Goal: Task Accomplishment & Management: Manage account settings

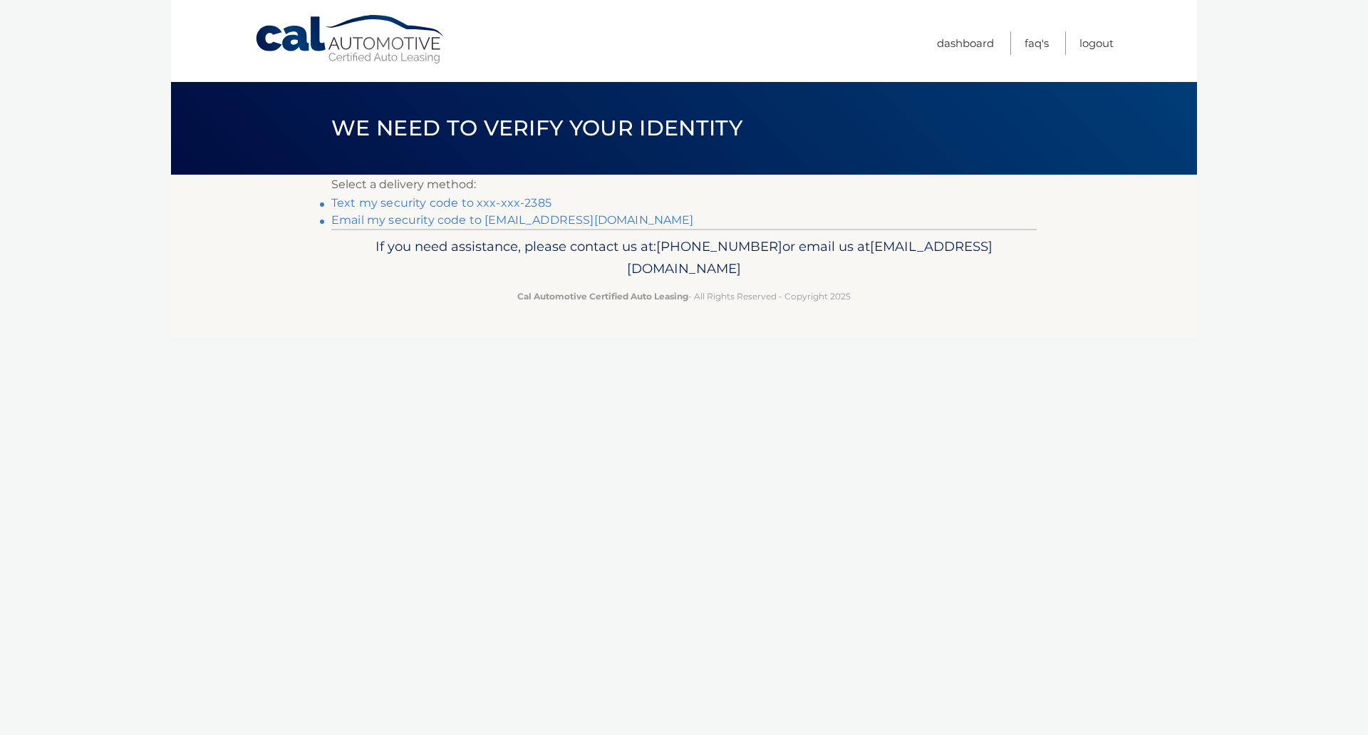
click at [525, 200] on link "Text my security code to xxx-xxx-2385" at bounding box center [441, 203] width 220 height 14
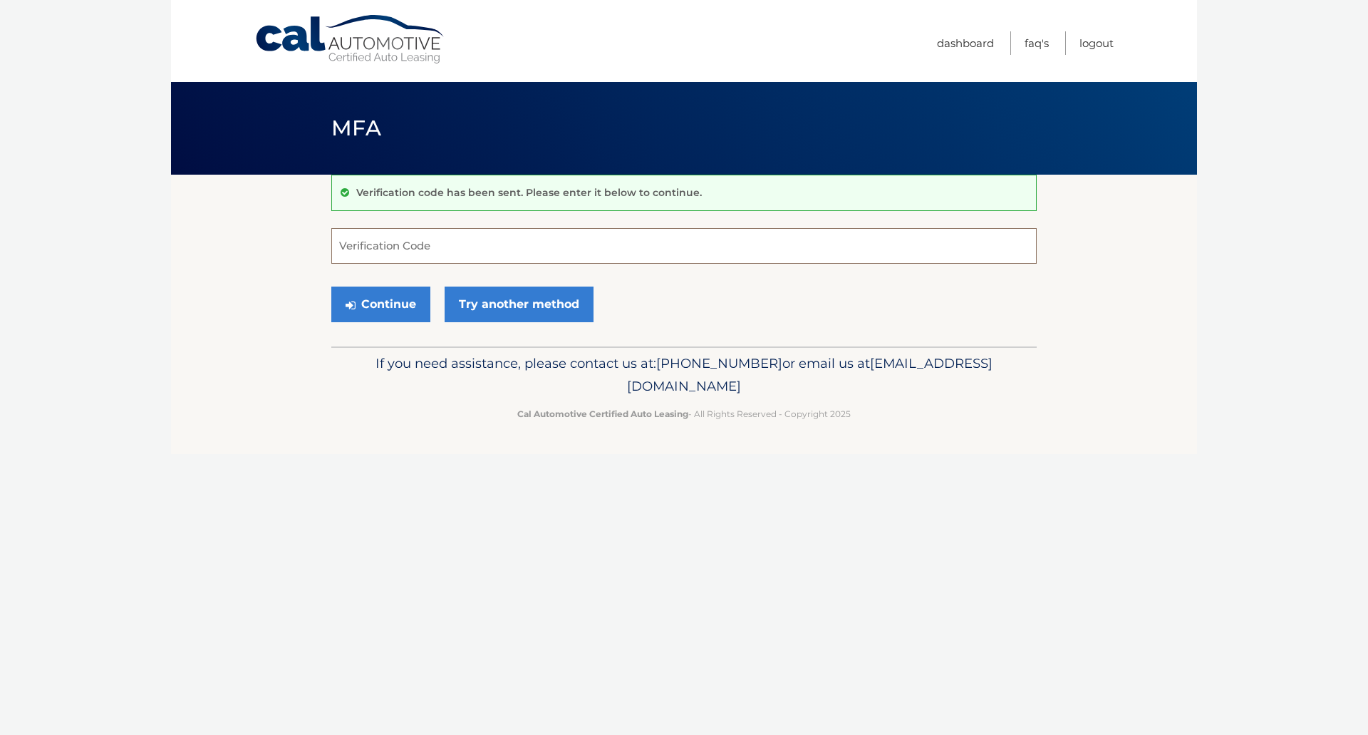
click at [506, 253] on input "Verification Code" at bounding box center [683, 246] width 705 height 36
type input "577691"
click at [331, 286] on button "Continue" at bounding box center [380, 304] width 99 height 36
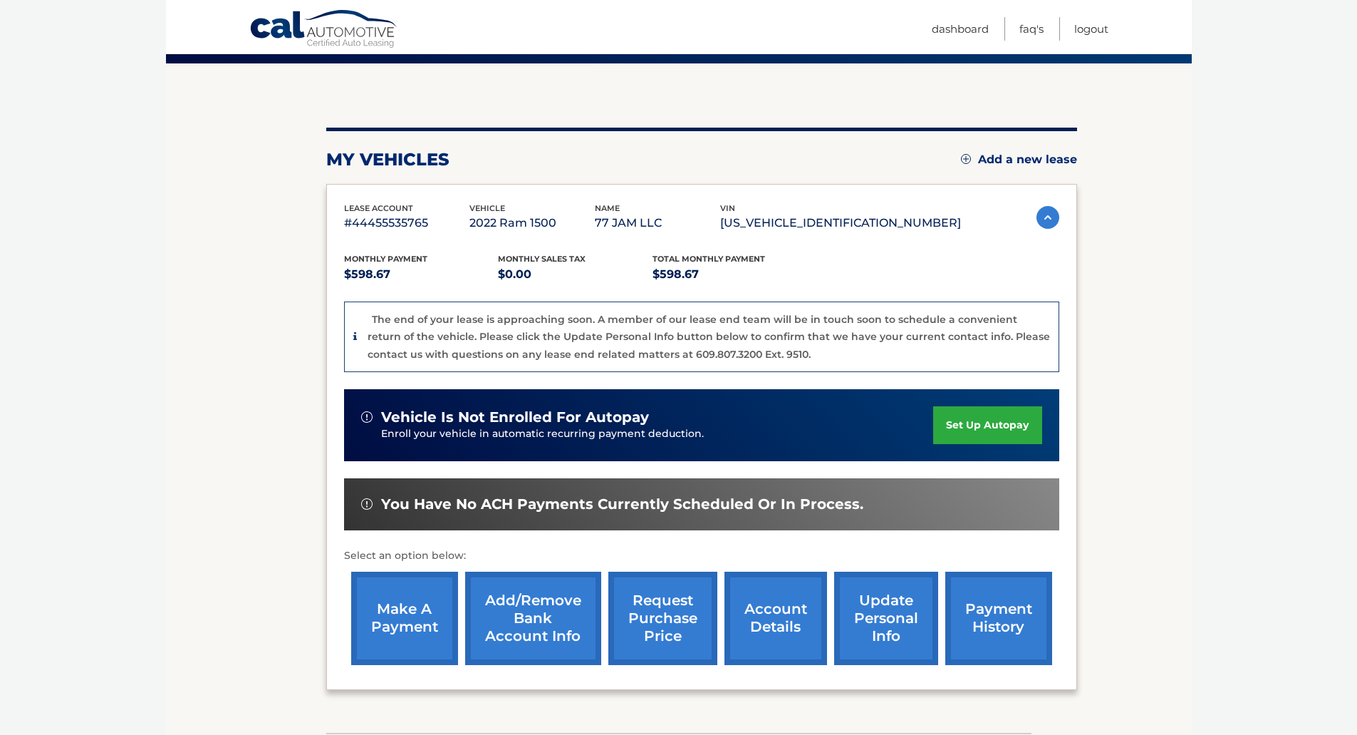
scroll to position [217, 0]
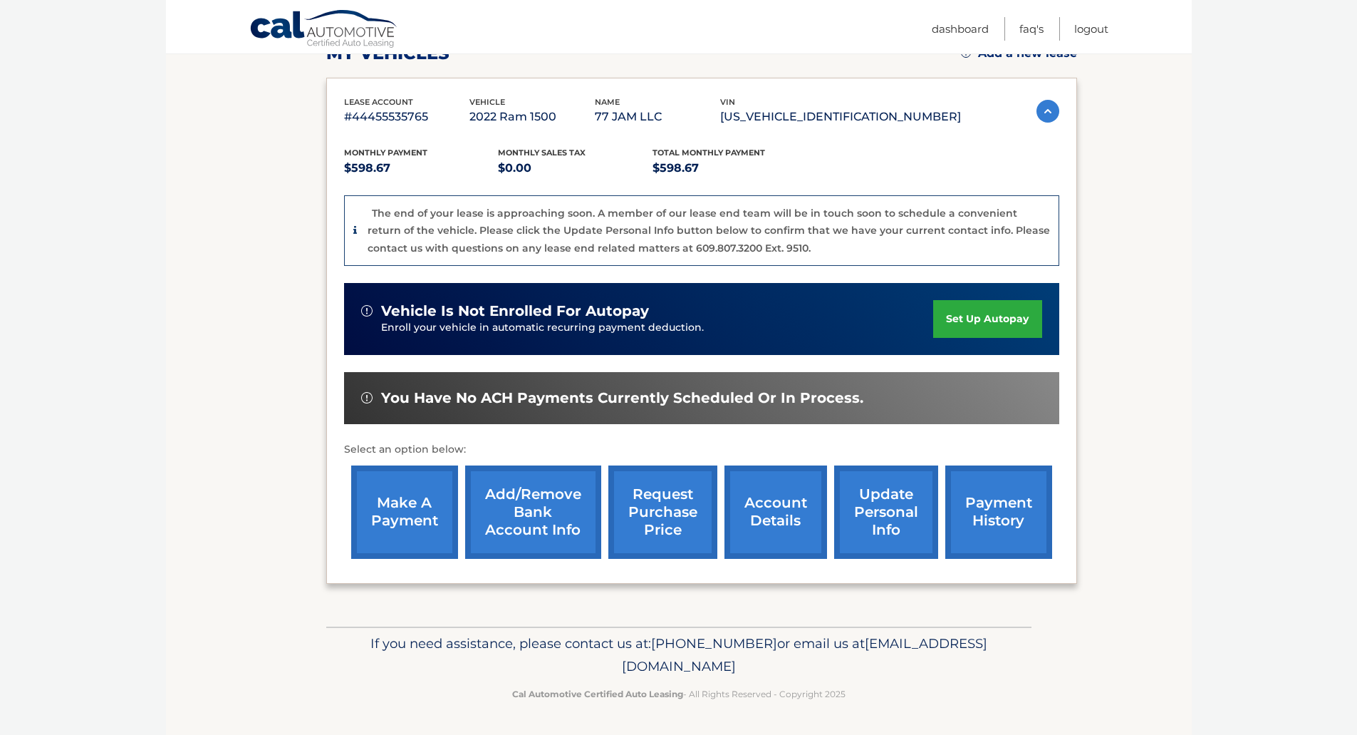
click at [408, 517] on link "make a payment" at bounding box center [404, 511] width 107 height 93
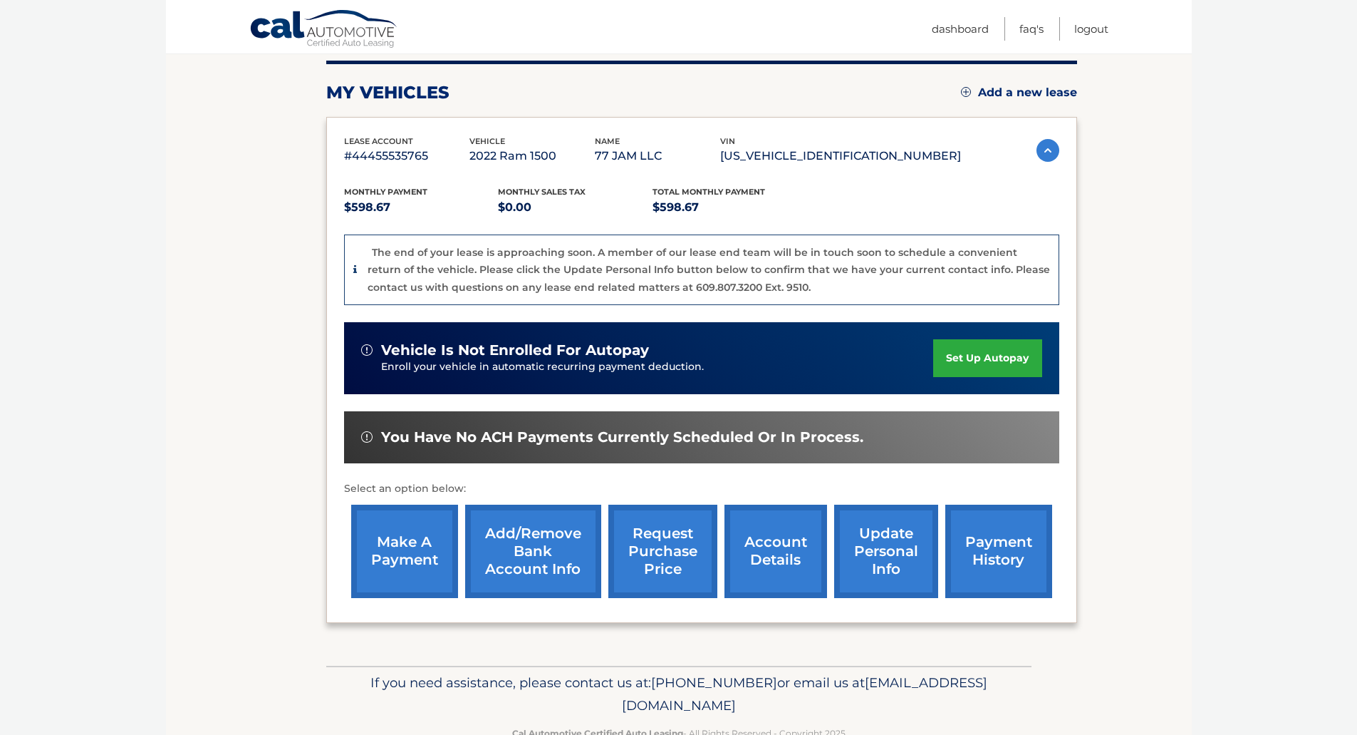
scroll to position [146, 0]
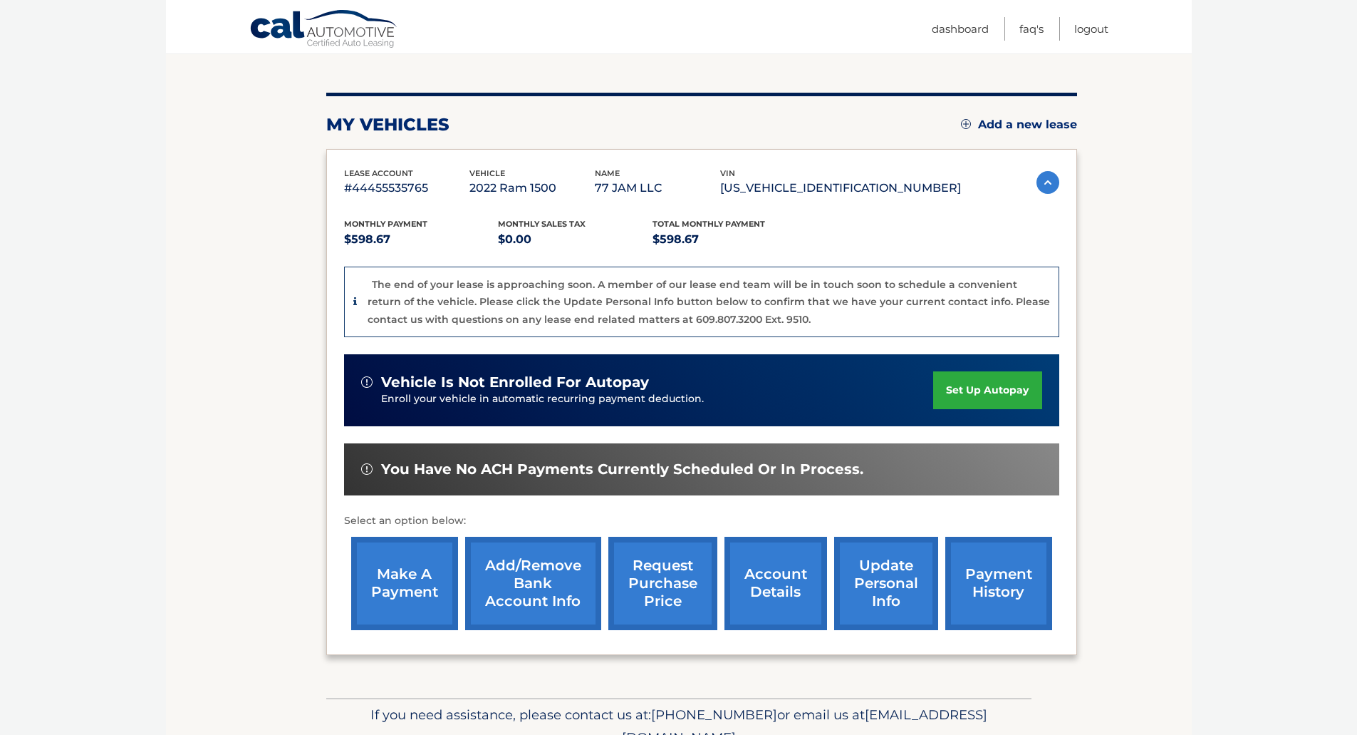
click at [1037, 180] on img at bounding box center [1048, 182] width 23 height 23
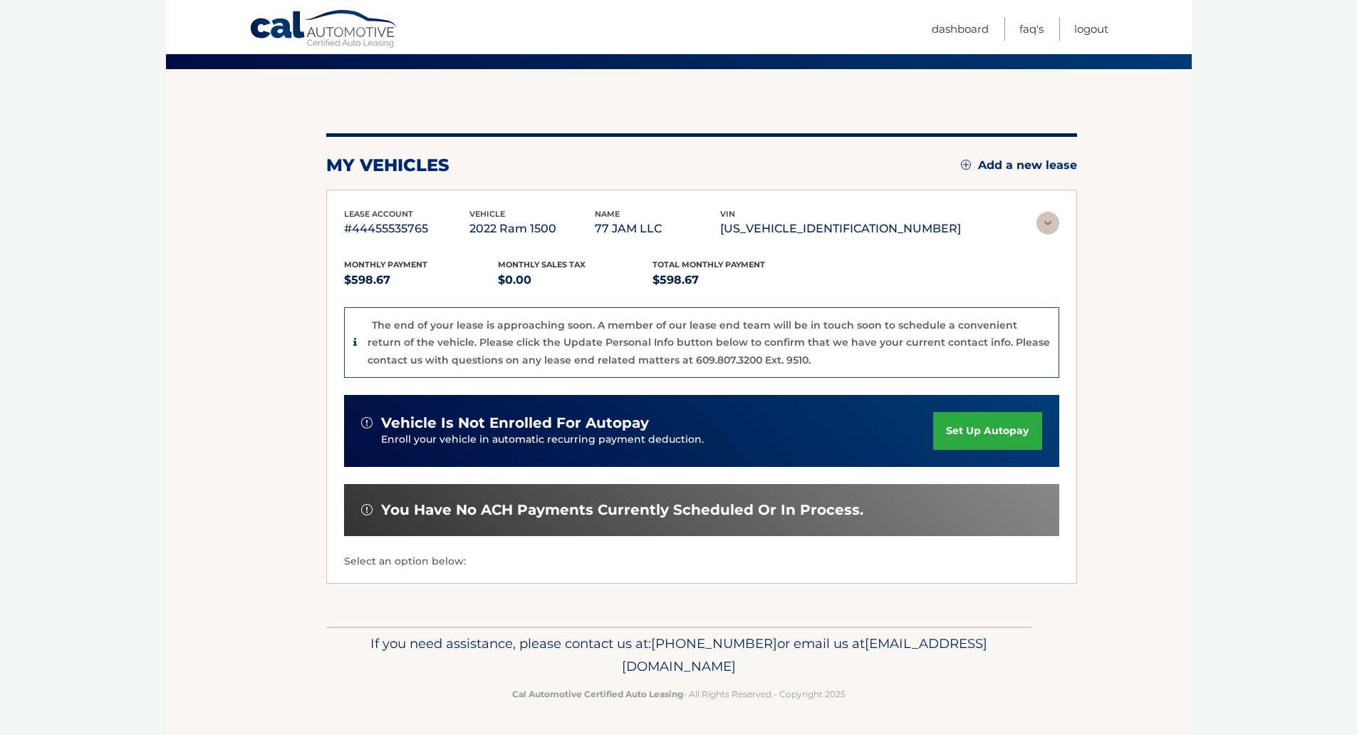
scroll to position [0, 0]
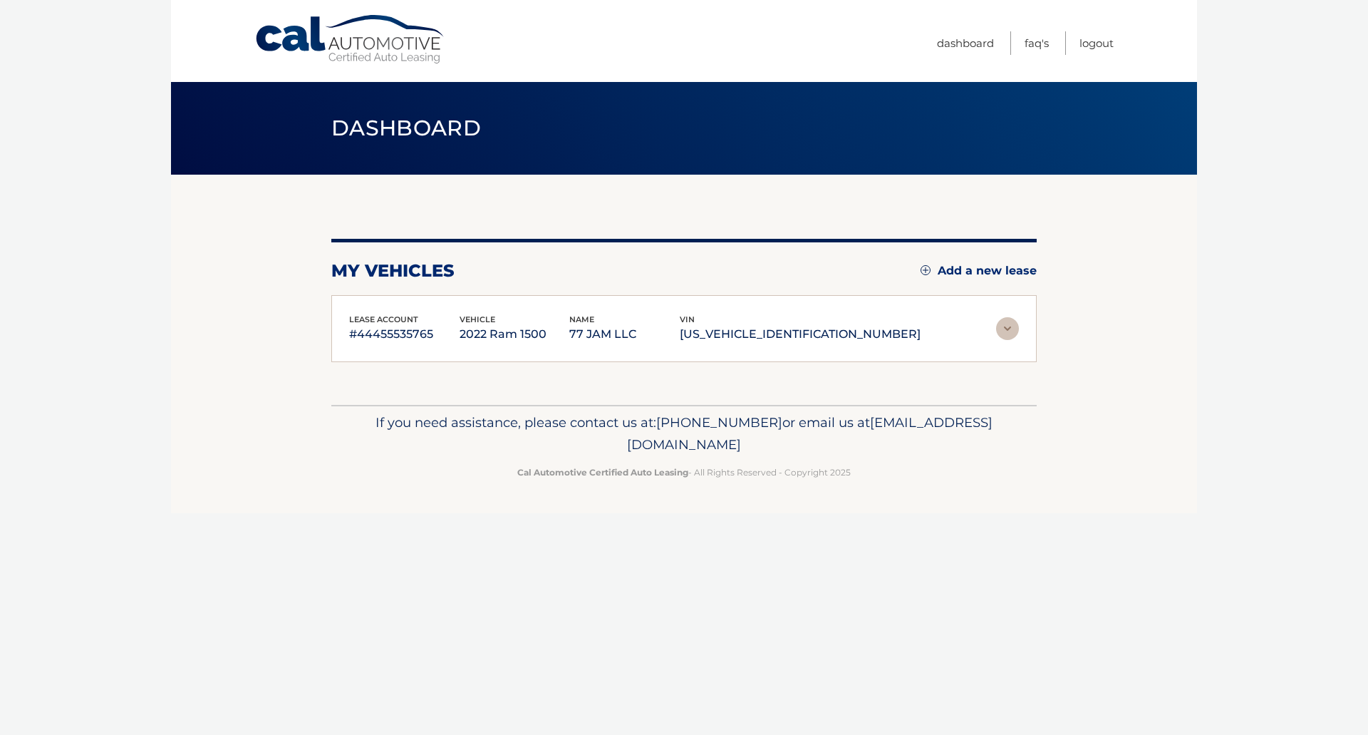
click at [1006, 328] on img at bounding box center [1007, 328] width 23 height 23
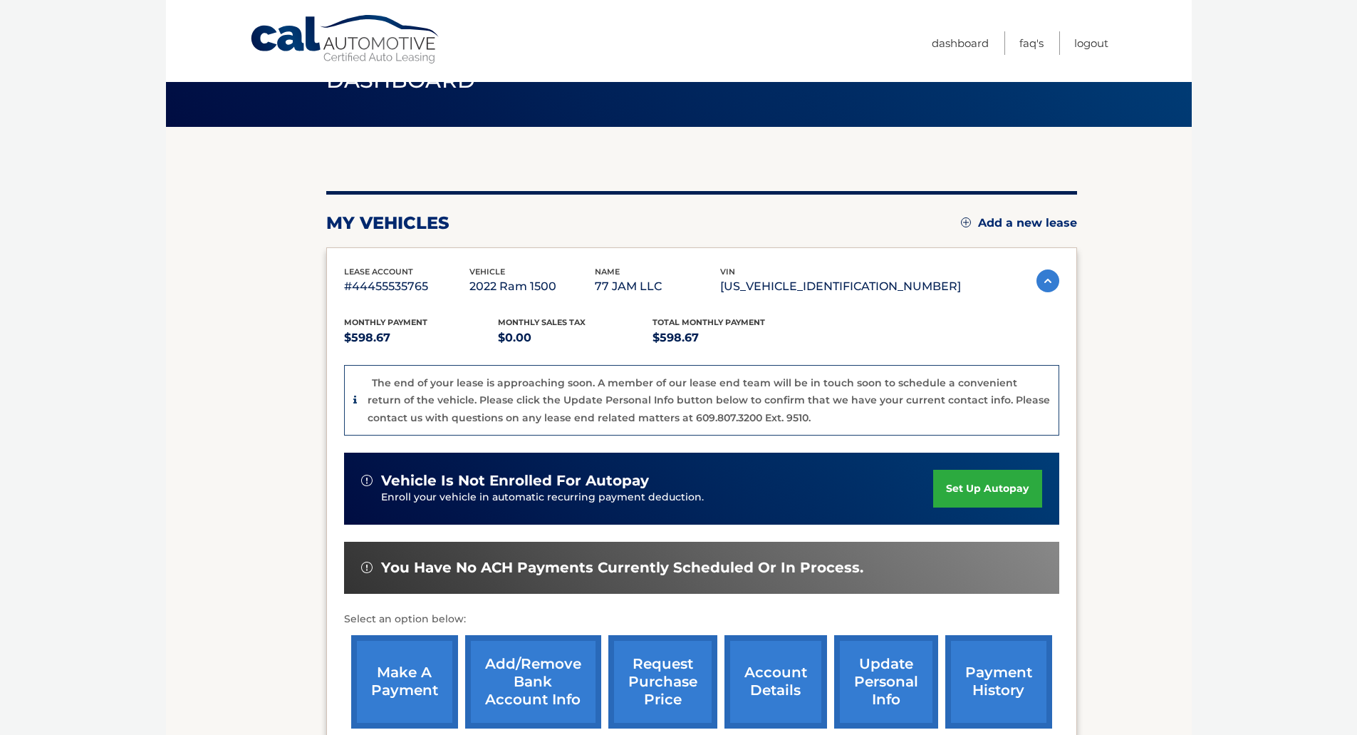
scroll to position [71, 0]
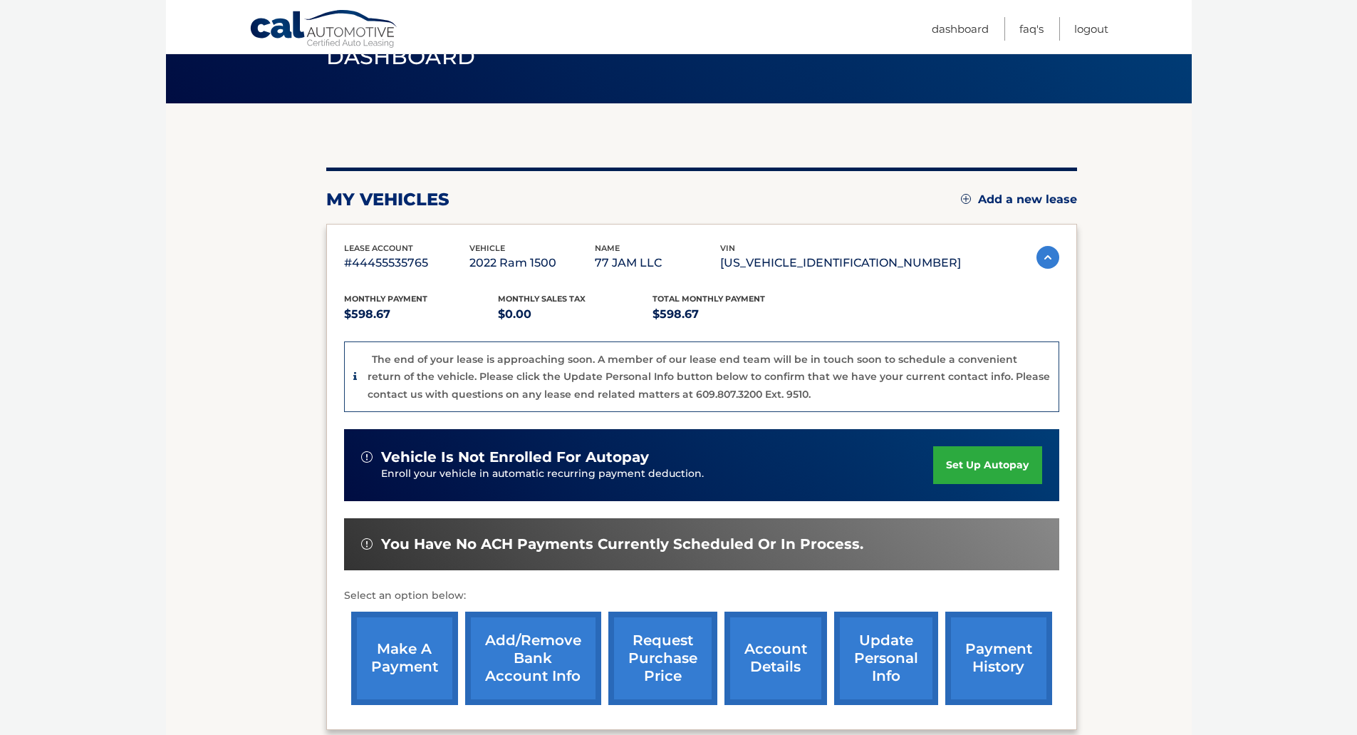
click at [762, 644] on link "account details" at bounding box center [776, 657] width 103 height 93
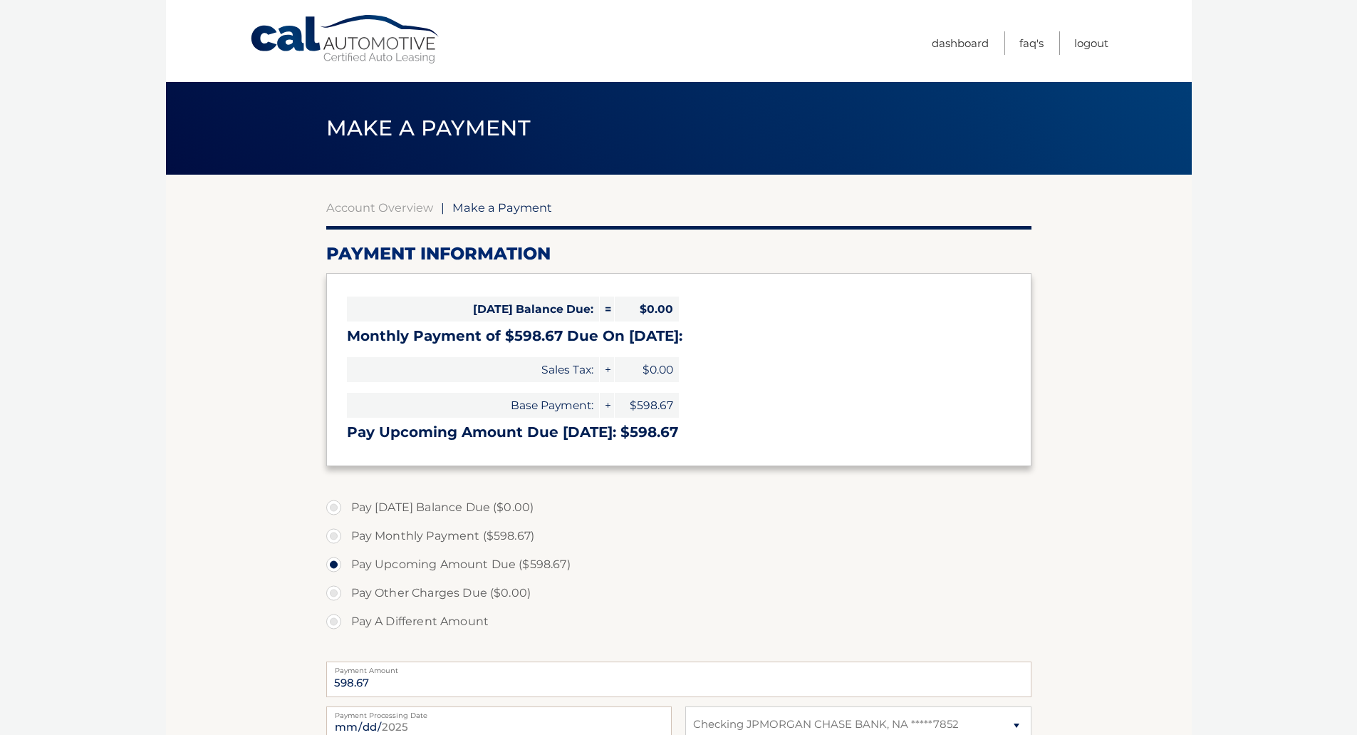
select select "YjYyOTIxNTUtZTYzYy00M2ZmLThjOWEtMDZmY2FhOTVhMmQ1"
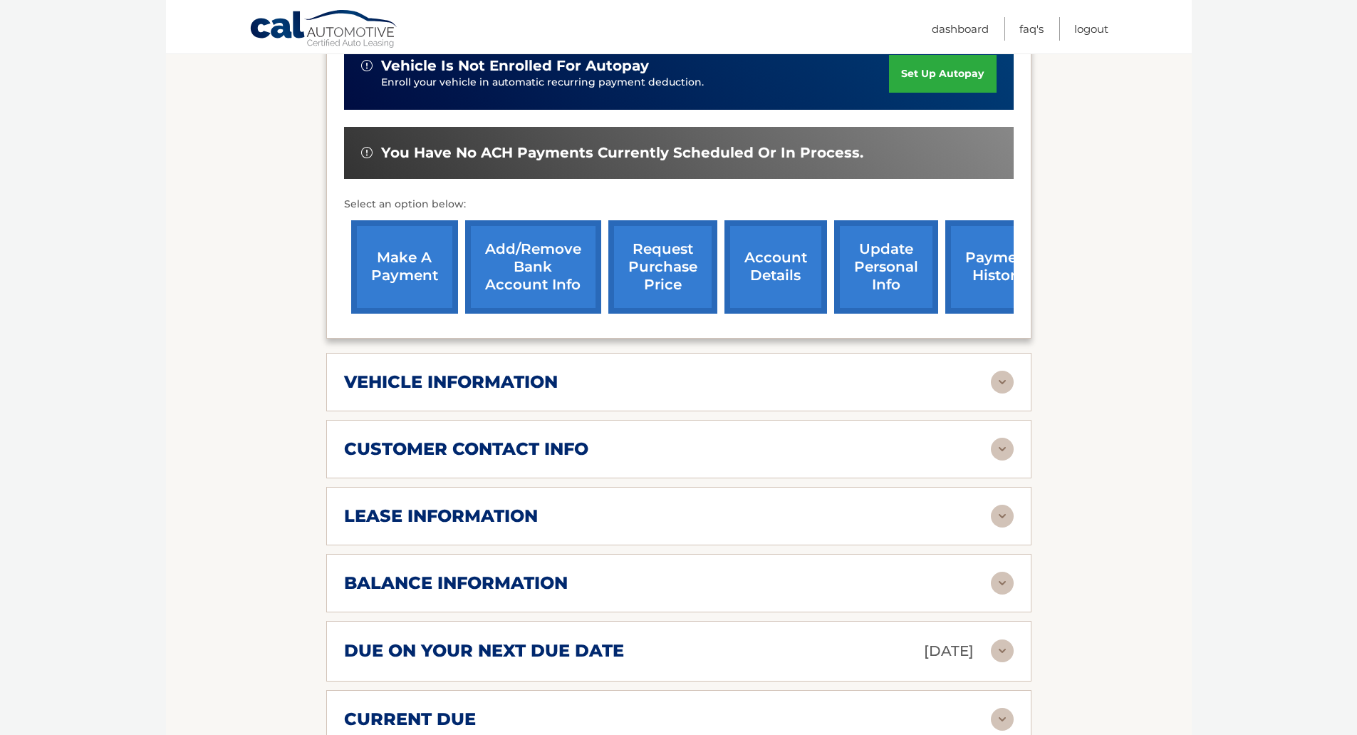
scroll to position [427, 0]
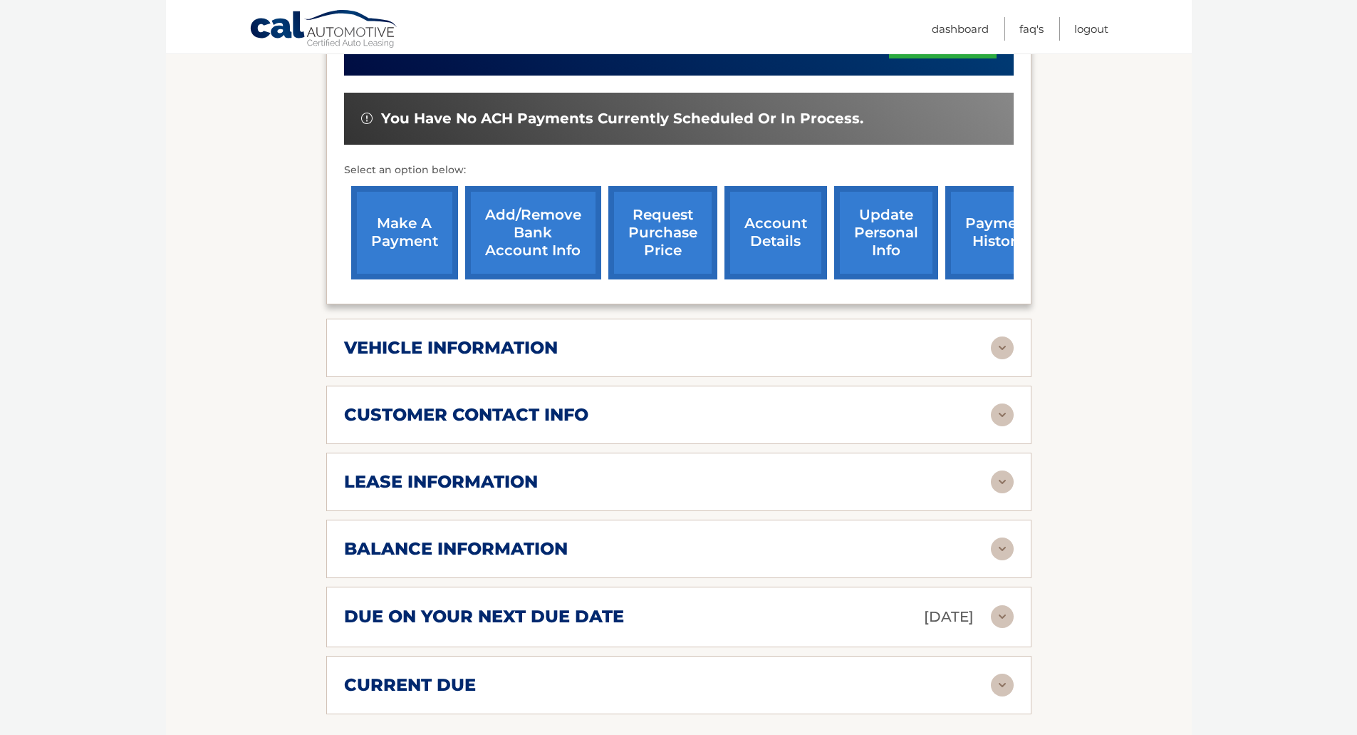
click at [996, 556] on img at bounding box center [1002, 548] width 23 height 23
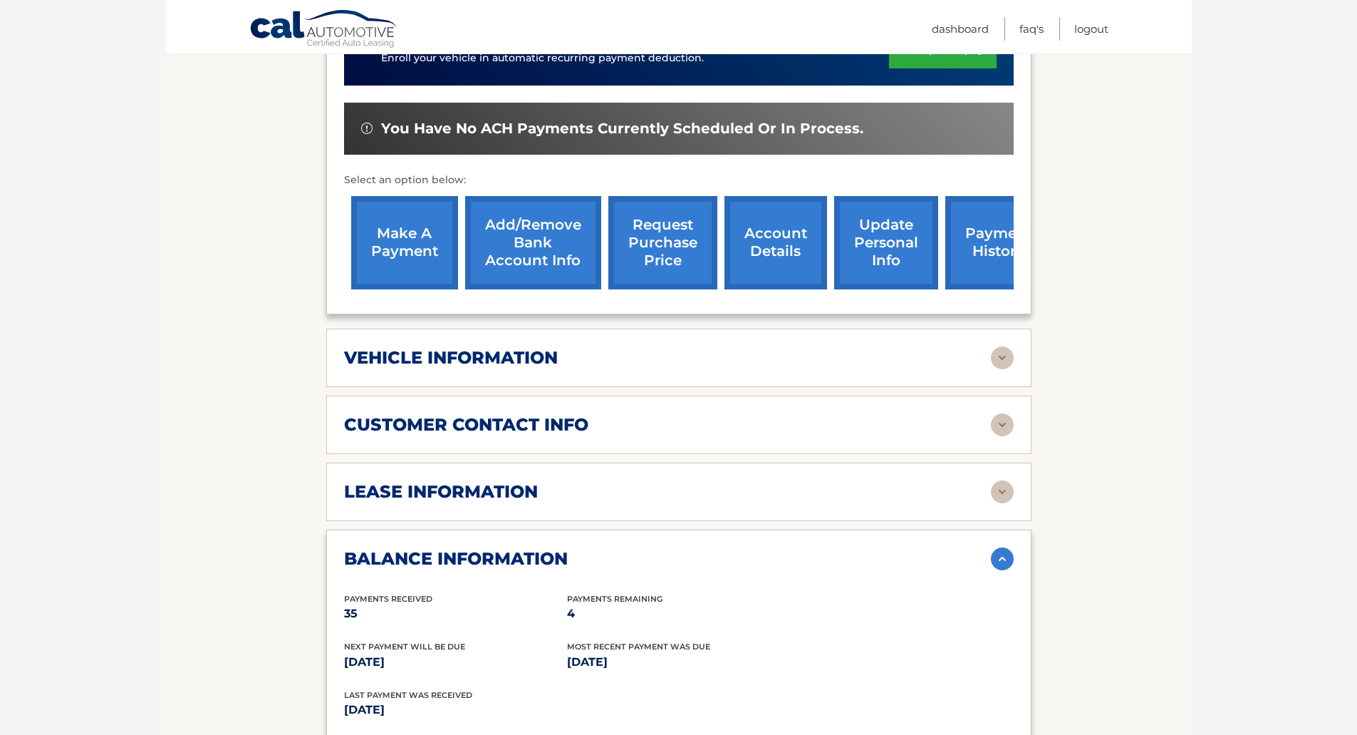
scroll to position [285, 0]
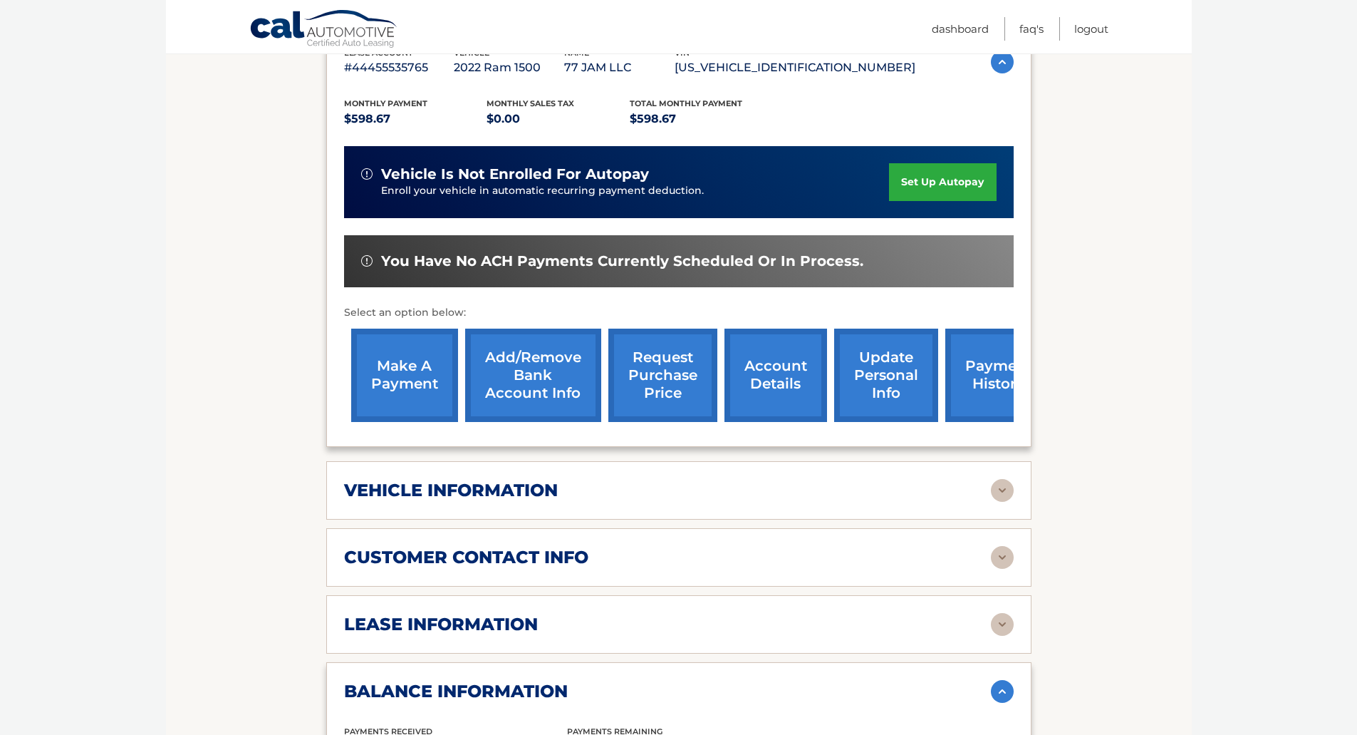
click at [1005, 498] on img at bounding box center [1002, 490] width 23 height 23
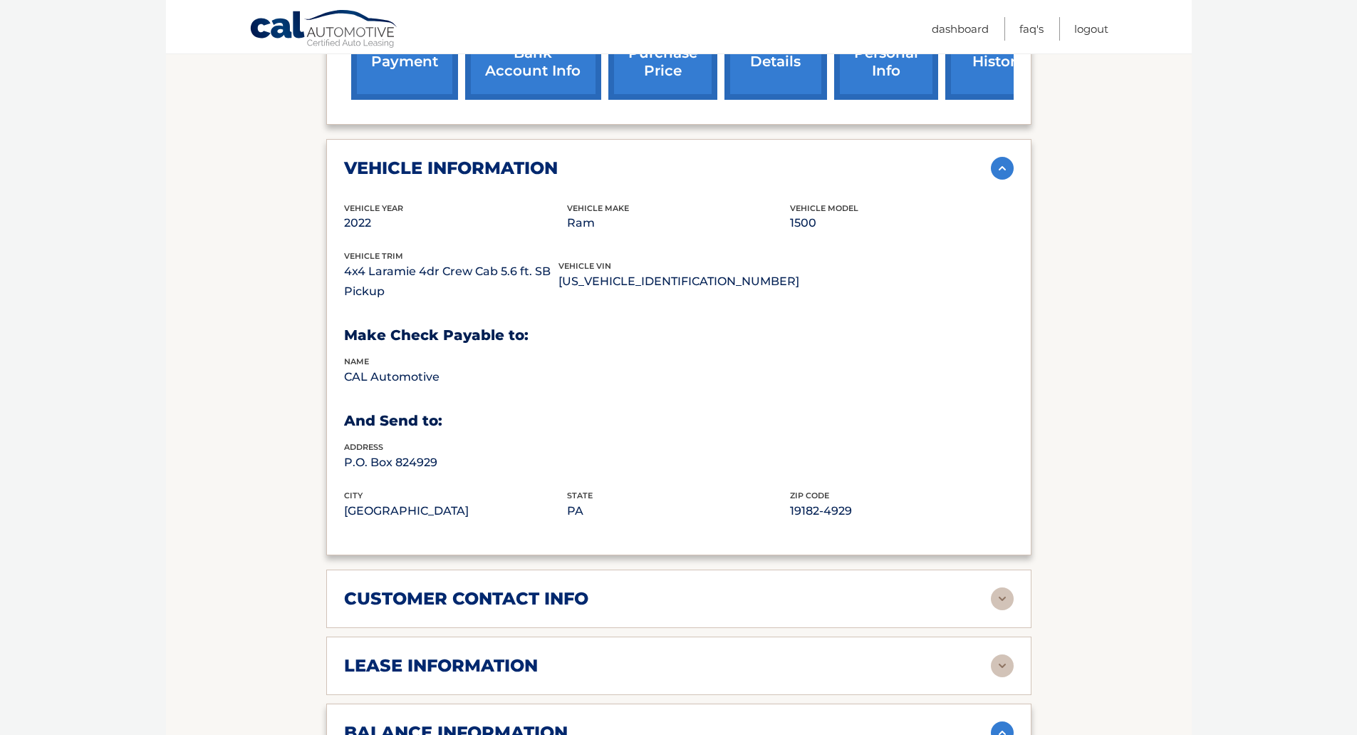
scroll to position [641, 0]
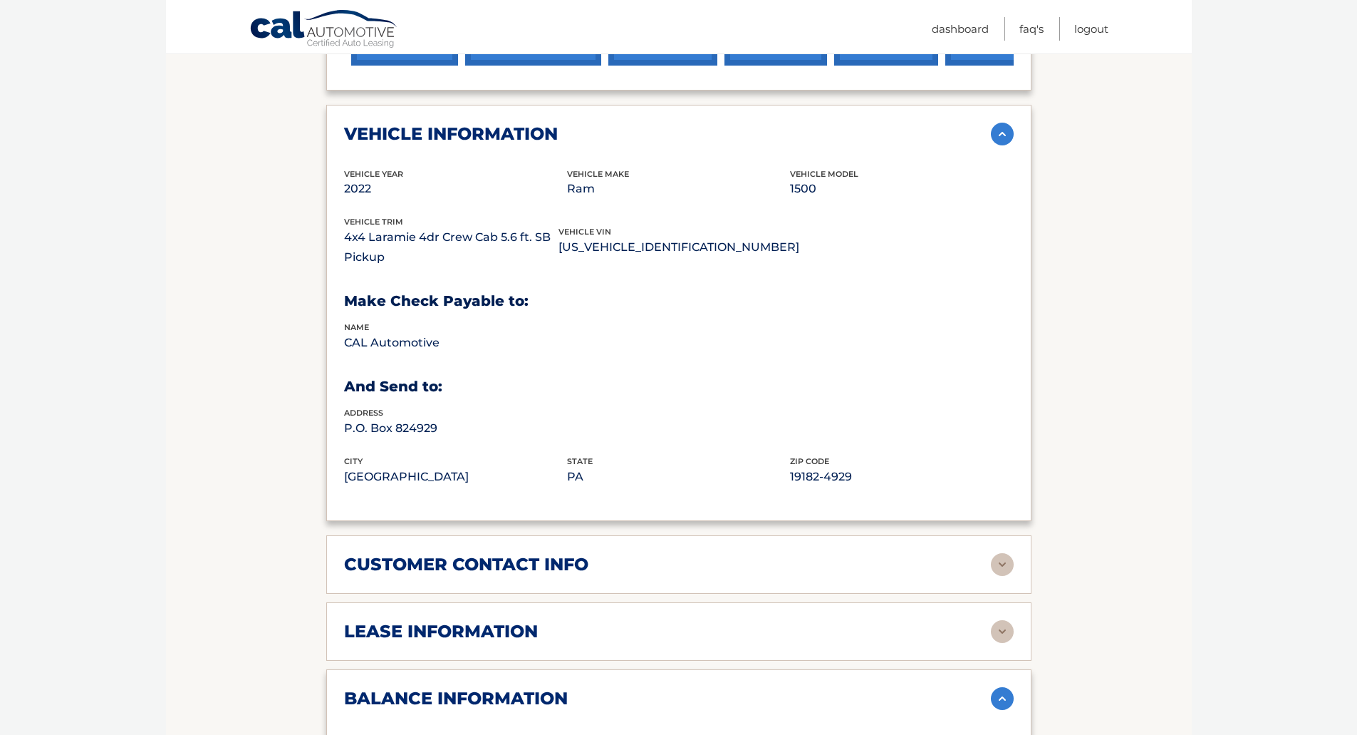
click at [1004, 570] on img at bounding box center [1002, 564] width 23 height 23
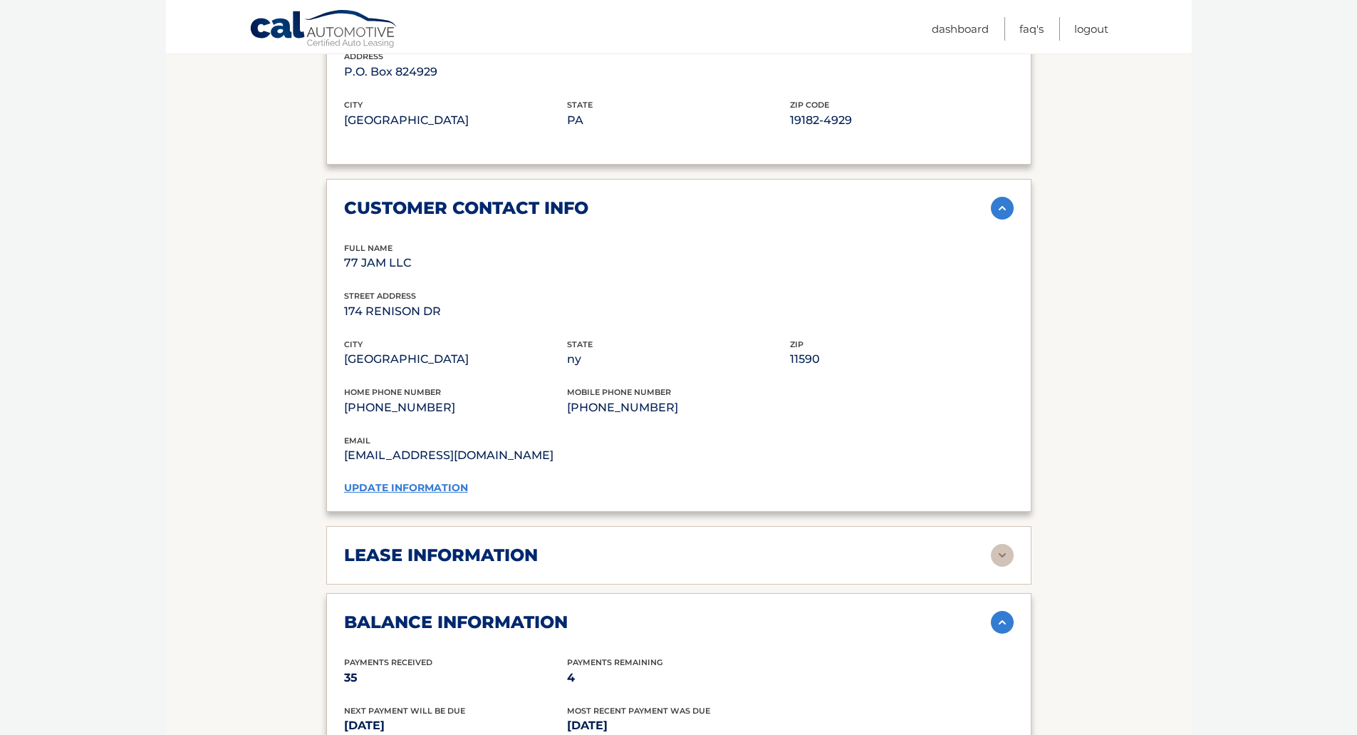
scroll to position [1069, 0]
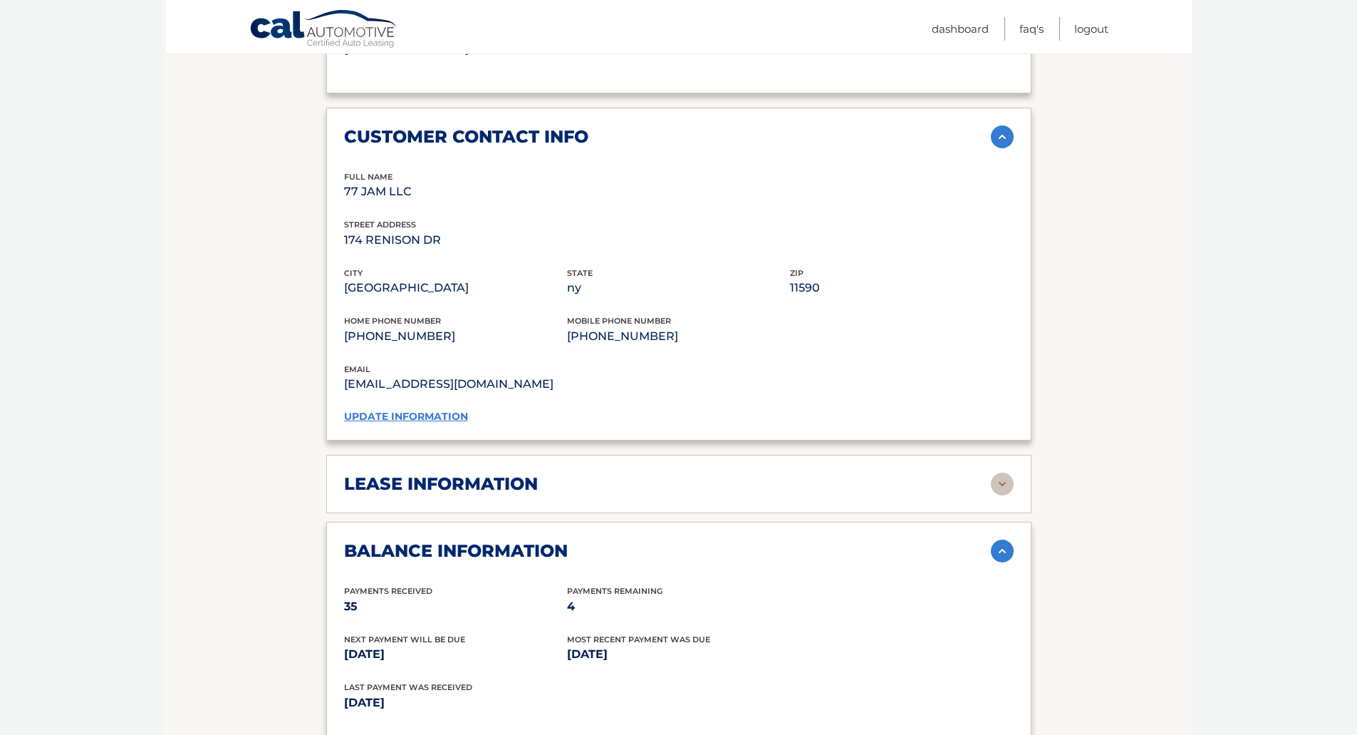
click at [1005, 488] on img at bounding box center [1002, 483] width 23 height 23
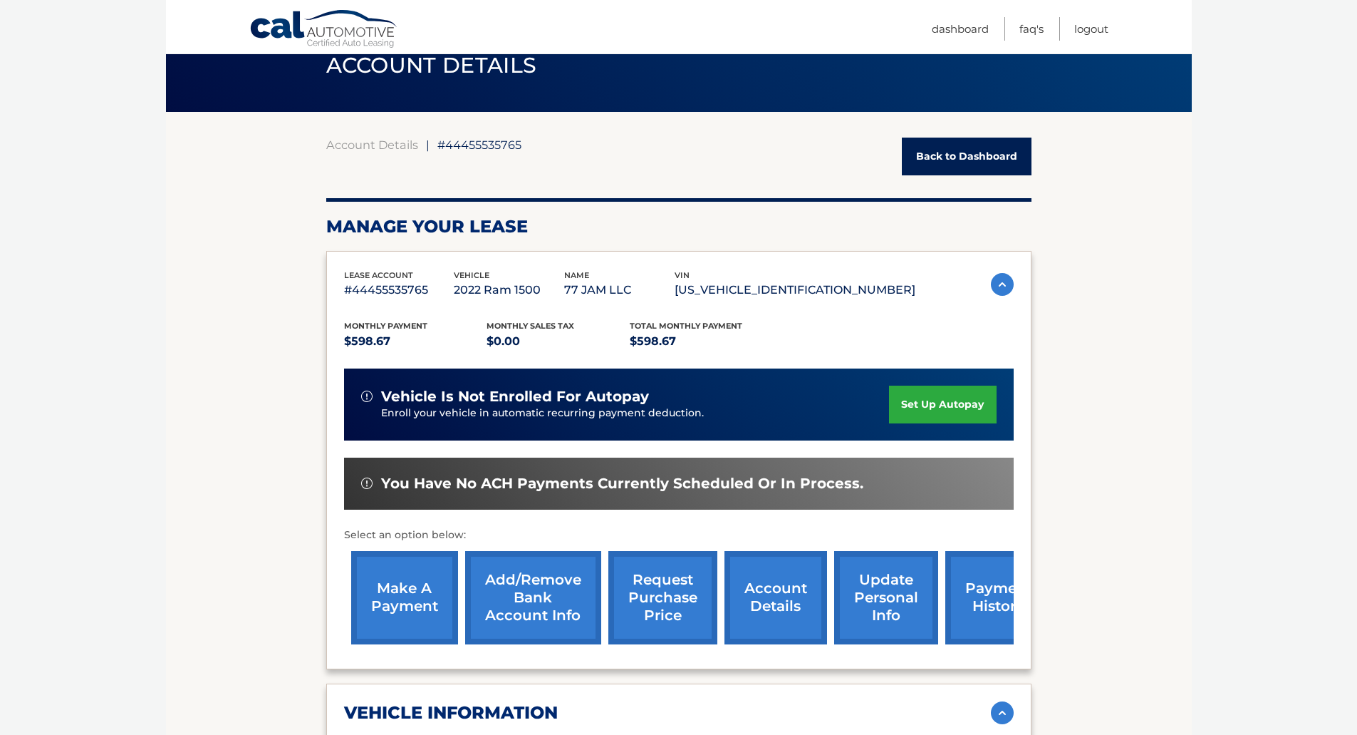
scroll to position [0, 0]
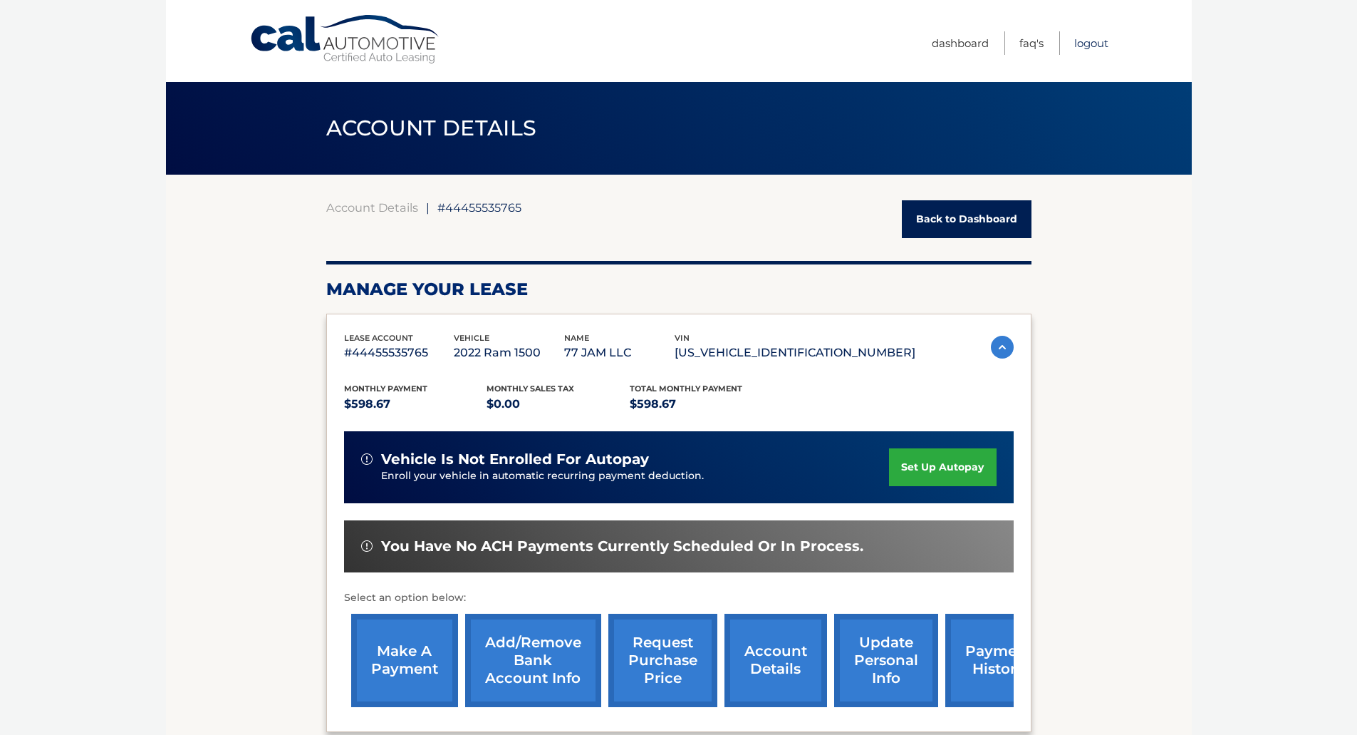
click at [1086, 46] on link "Logout" at bounding box center [1091, 43] width 34 height 24
